Goal: Task Accomplishment & Management: Manage account settings

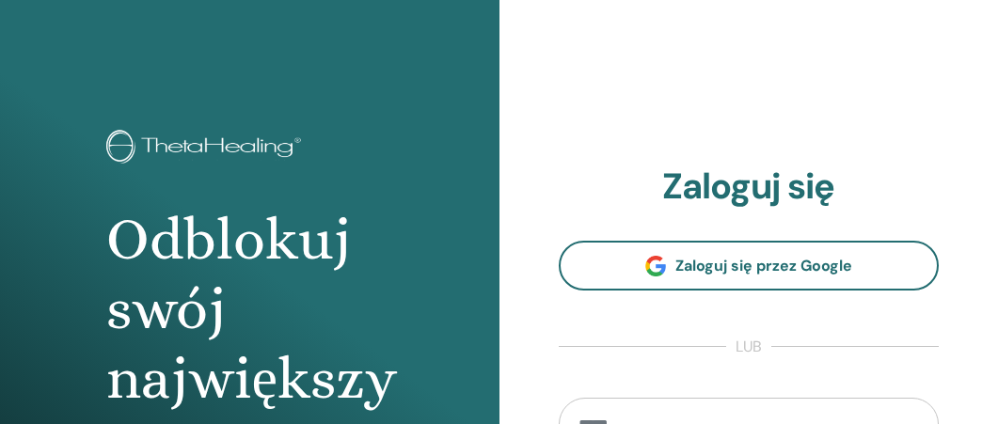
scroll to position [8, 0]
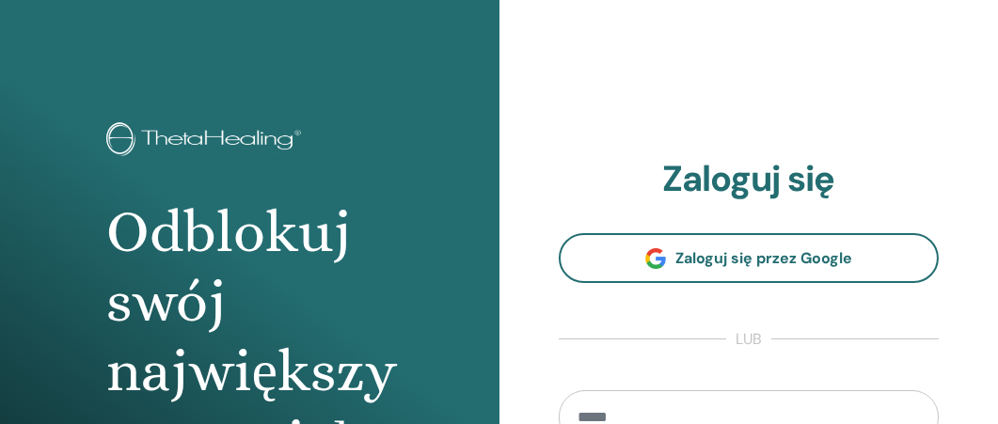
type input "**********"
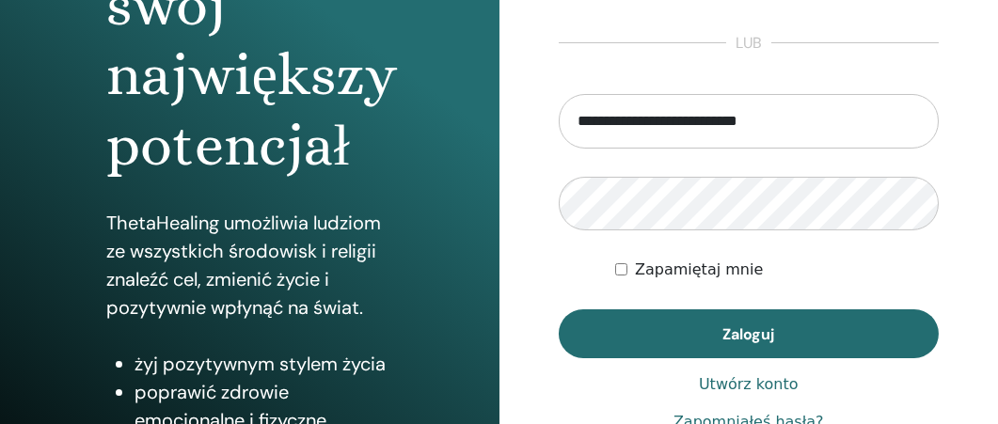
scroll to position [305, 0]
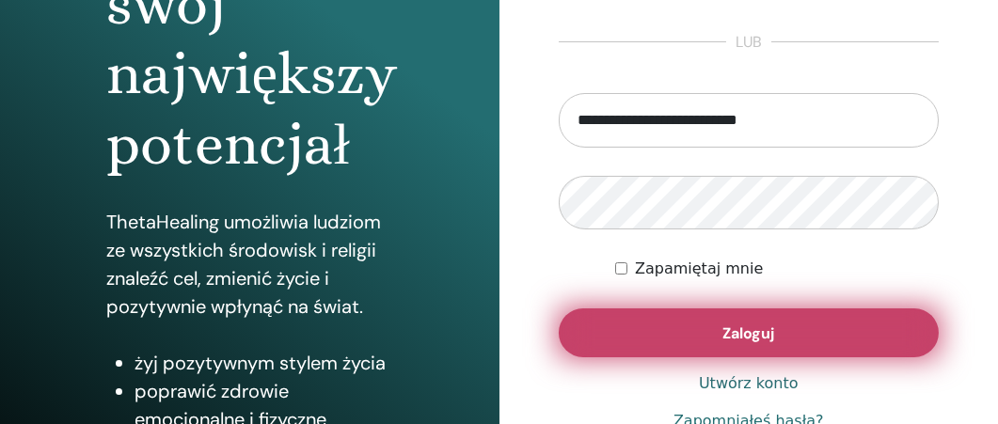
click at [751, 332] on span "Zaloguj" at bounding box center [749, 334] width 52 height 20
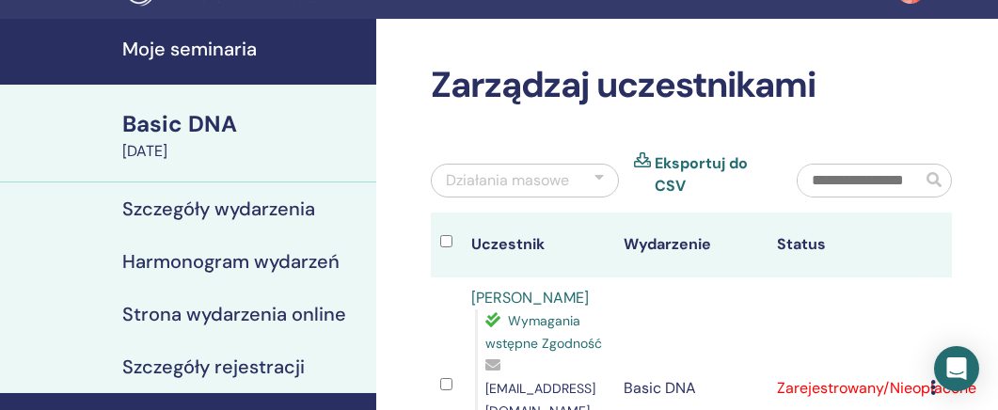
scroll to position [153, 0]
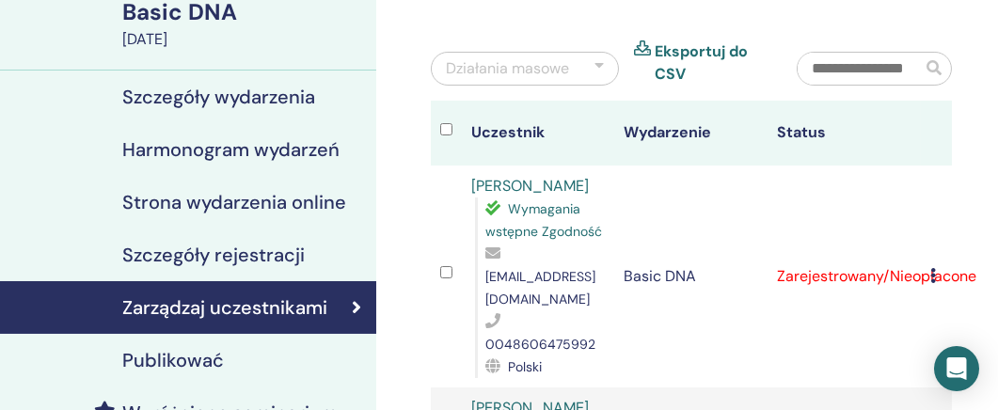
click at [933, 268] on icon at bounding box center [933, 275] width 6 height 15
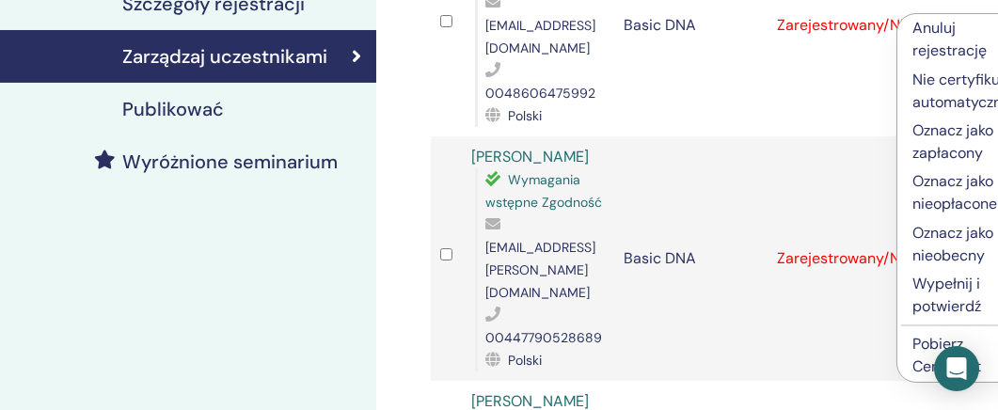
scroll to position [412, 0]
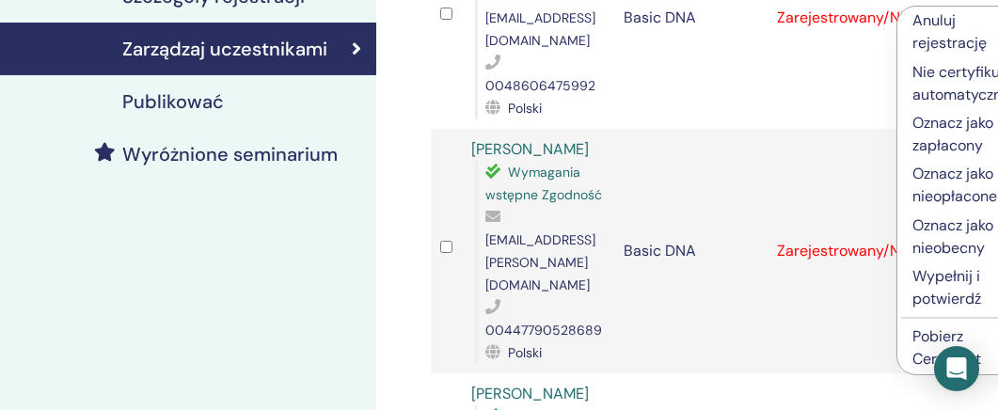
click at [950, 275] on p "Wypełnij i potwierdź" at bounding box center [964, 287] width 102 height 45
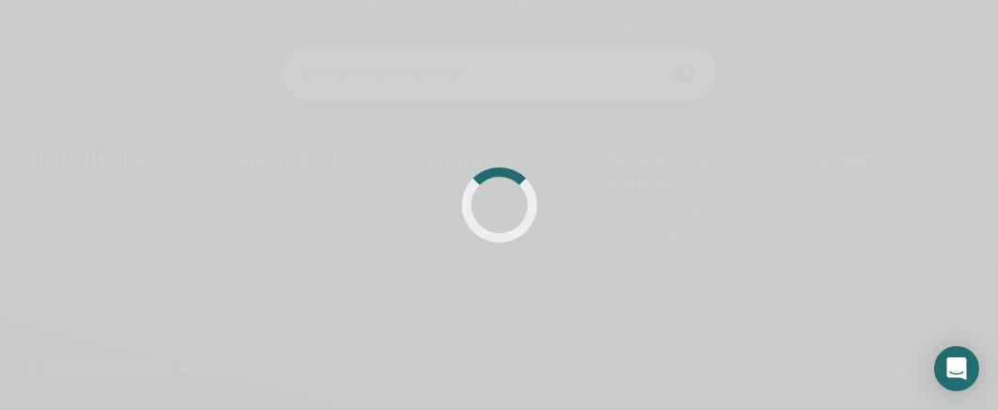
scroll to position [412, 0]
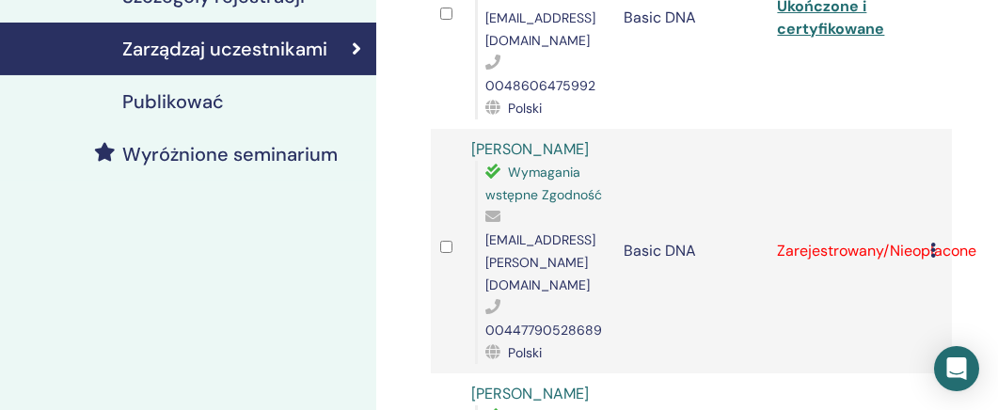
click at [933, 243] on icon at bounding box center [933, 250] width 6 height 15
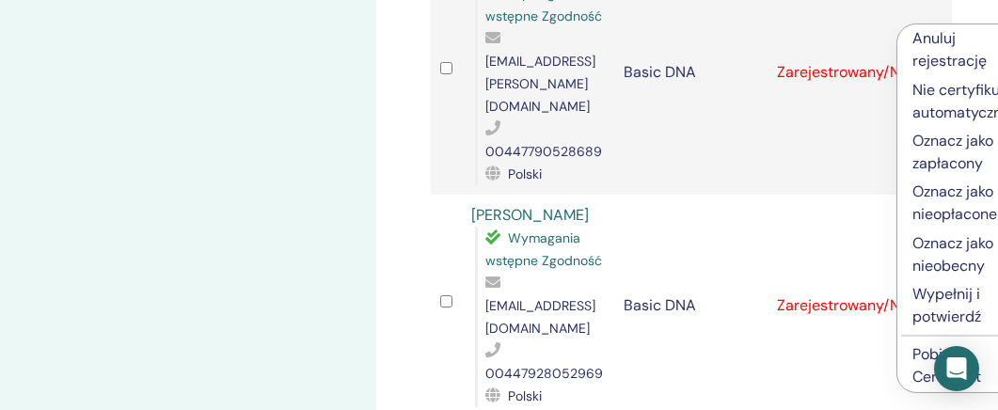
scroll to position [607, 0]
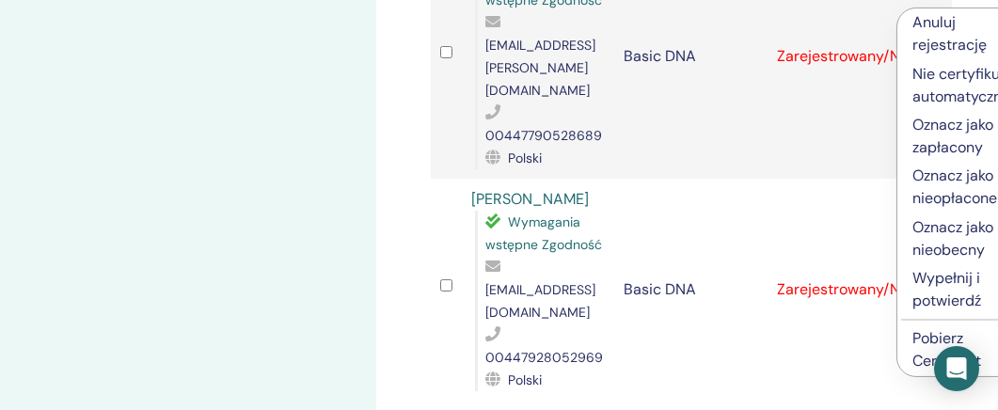
click at [964, 282] on p "Wypełnij i potwierdź" at bounding box center [964, 289] width 102 height 45
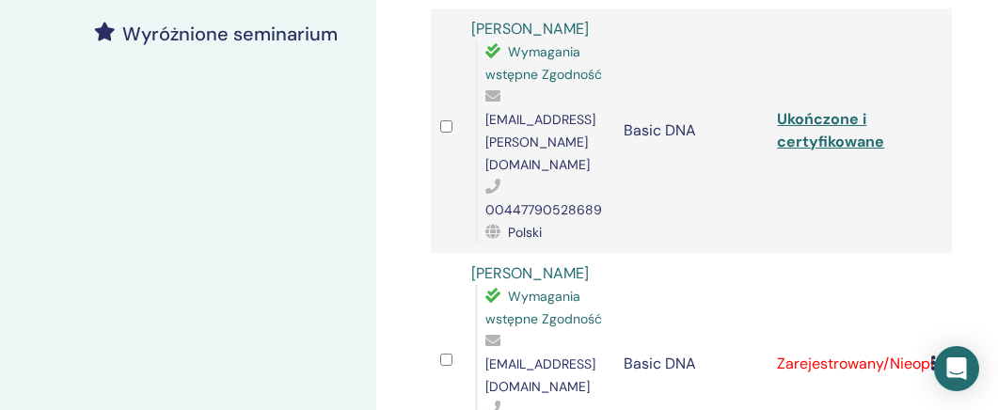
scroll to position [546, 0]
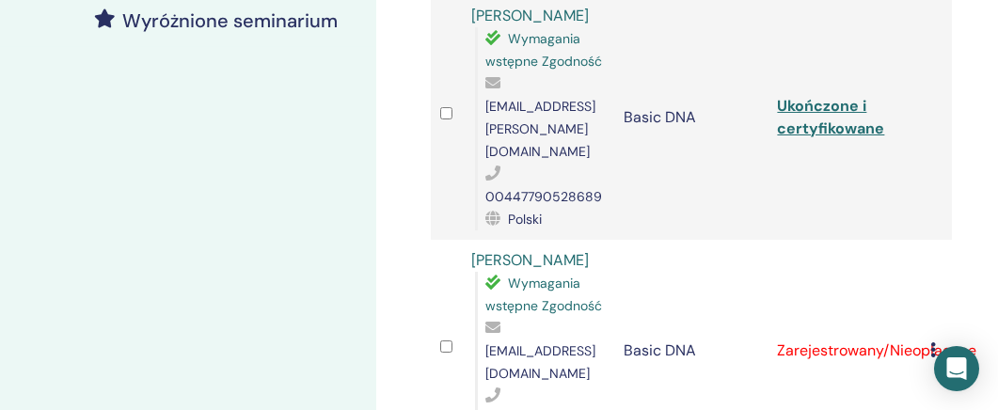
click at [933, 342] on icon at bounding box center [933, 349] width 6 height 15
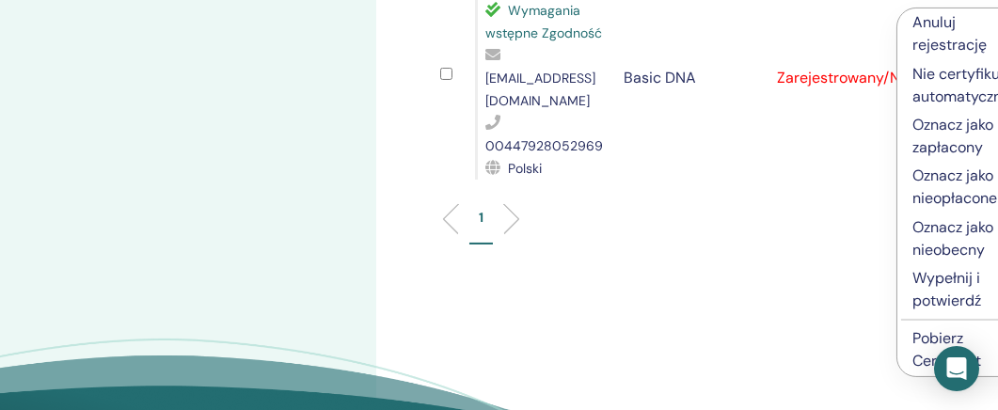
scroll to position [872, 0]
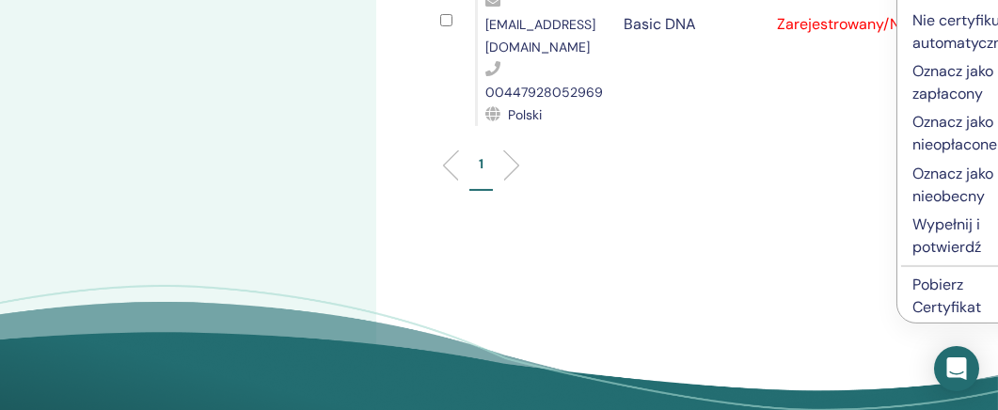
click at [954, 235] on p "Wypełnij i potwierdź" at bounding box center [964, 236] width 102 height 45
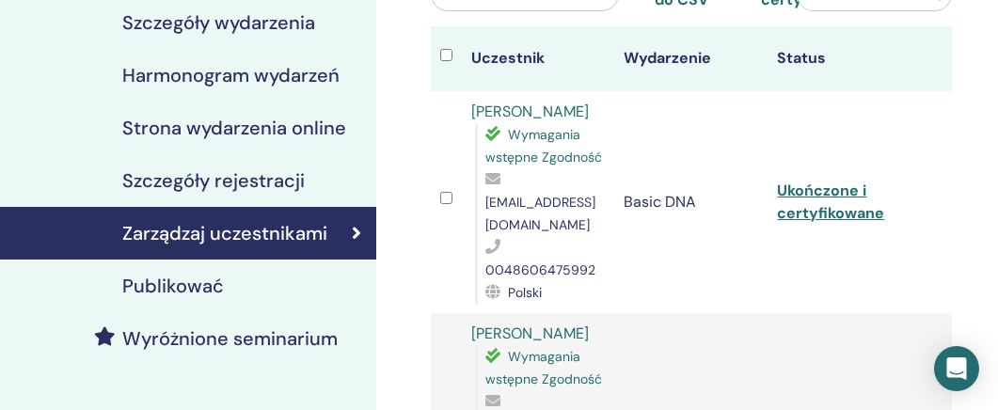
scroll to position [230, 0]
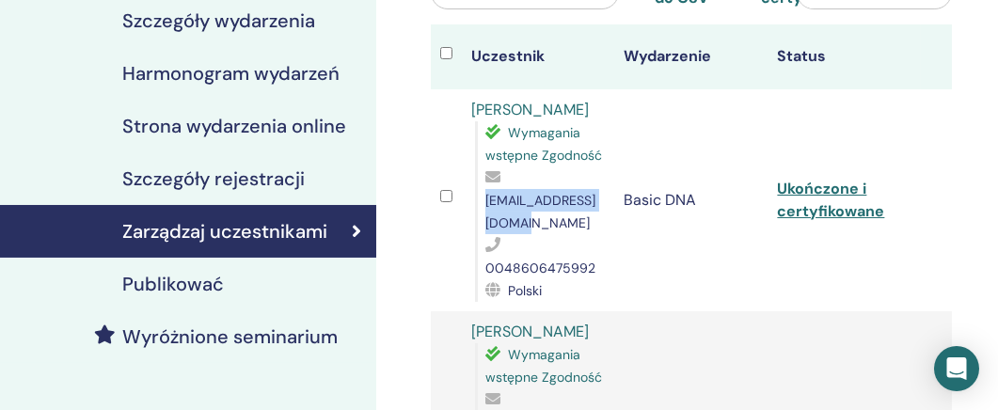
drag, startPoint x: 615, startPoint y: 201, endPoint x: 484, endPoint y: 200, distance: 130.8
click at [485, 200] on span "[EMAIL_ADDRESS][DOMAIN_NAME]" at bounding box center [540, 212] width 110 height 40
copy span "[EMAIL_ADDRESS][DOMAIN_NAME]"
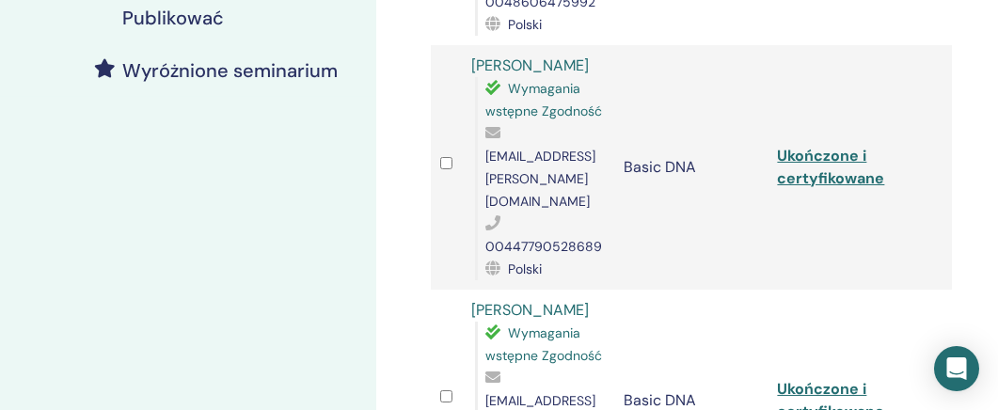
scroll to position [502, 0]
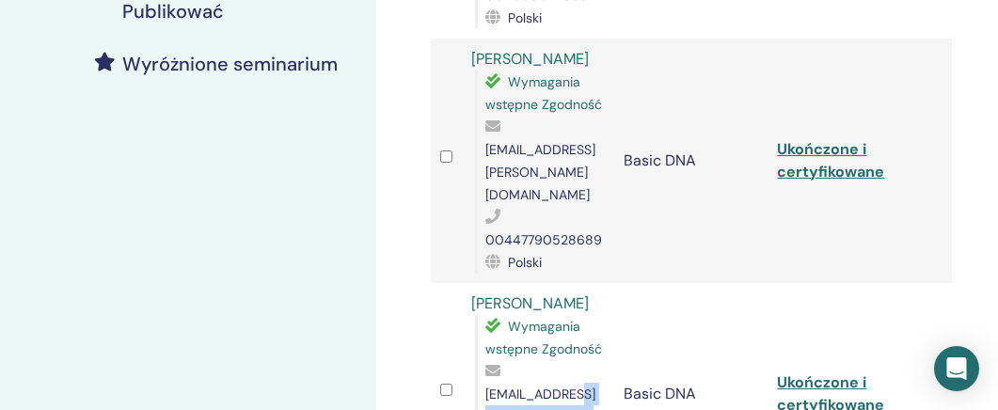
drag, startPoint x: 617, startPoint y: 346, endPoint x: 568, endPoint y: 351, distance: 49.1
click at [568, 351] on tr "[PERSON_NAME] Wymagania wstępne Zgodność [EMAIL_ADDRESS][DOMAIN_NAME] 004479280…" at bounding box center [691, 394] width 521 height 222
drag, startPoint x: 611, startPoint y: 347, endPoint x: 482, endPoint y: 352, distance: 129.9
click at [482, 352] on div "Wymagania wstępne Zgodność ktalalaj@hotmail.com 00447928052969 Polski" at bounding box center [540, 405] width 131 height 181
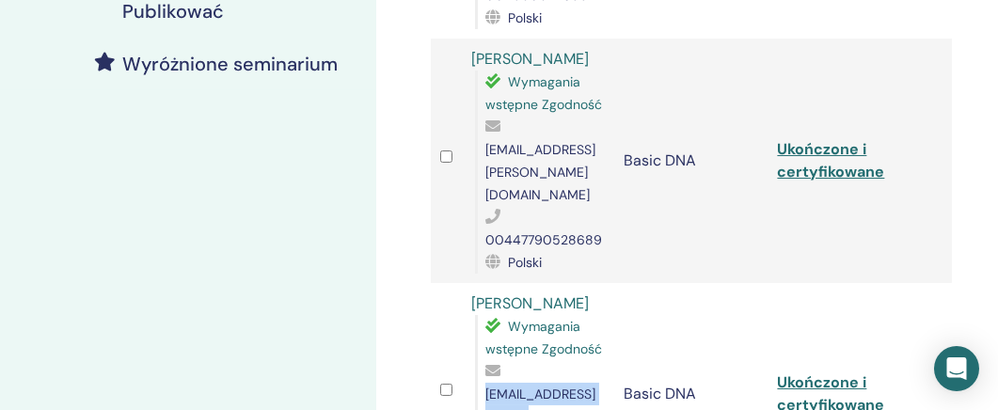
copy span "[EMAIL_ADDRESS][DOMAIN_NAME]"
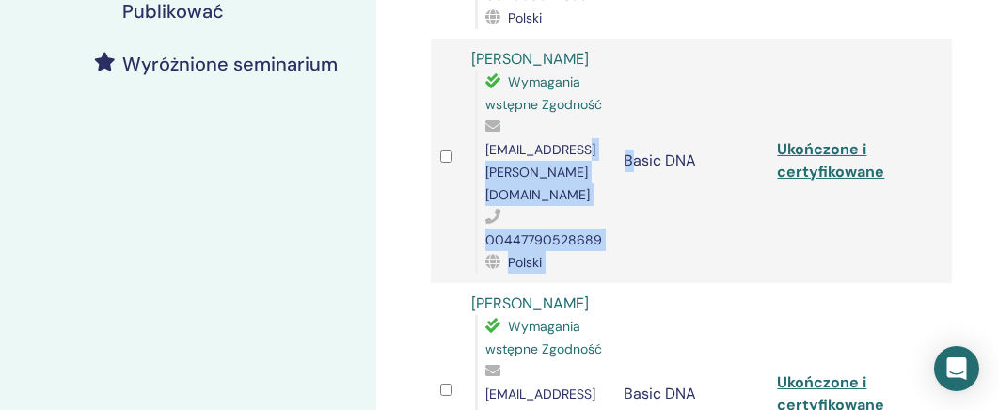
drag, startPoint x: 636, startPoint y: 125, endPoint x: 578, endPoint y: 126, distance: 58.3
click at [578, 126] on tr "Beata Lyons Wymagania wstępne Zgodność beata.lyons@icloud.com 00447790528689 Po…" at bounding box center [691, 161] width 521 height 245
click at [620, 142] on td "Basic DNA" at bounding box center [691, 161] width 153 height 245
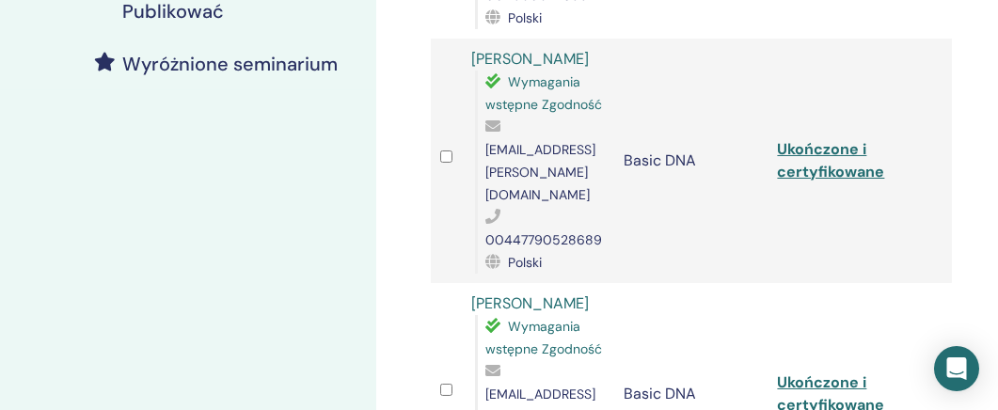
click at [635, 132] on td "Basic DNA" at bounding box center [691, 161] width 153 height 245
drag, startPoint x: 484, startPoint y: 124, endPoint x: 631, endPoint y: 133, distance: 147.0
click at [596, 141] on span "[EMAIL_ADDRESS][PERSON_NAME][DOMAIN_NAME]" at bounding box center [540, 172] width 110 height 62
copy span "[EMAIL_ADDRESS][PERSON_NAME][DOMAIN_NAME]"
